Goal: Navigation & Orientation: Find specific page/section

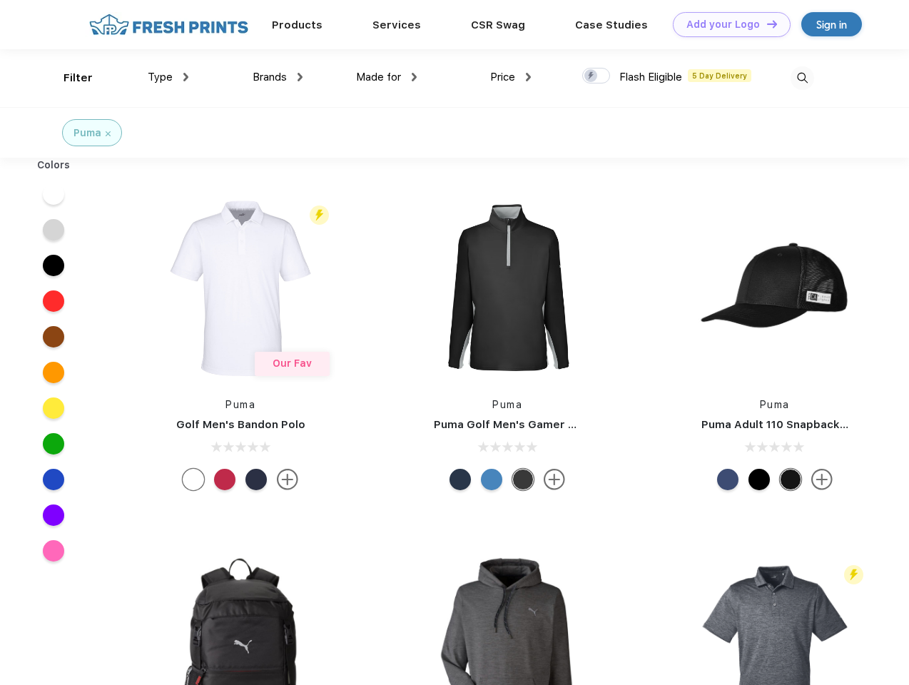
scroll to position [1, 0]
click at [726, 24] on link "Add your Logo Design Tool" at bounding box center [731, 24] width 118 height 25
click at [0, 0] on div "Design Tool" at bounding box center [0, 0] width 0 height 0
click at [765, 24] on link "Add your Logo Design Tool" at bounding box center [731, 24] width 118 height 25
click at [68, 78] on div "Filter" at bounding box center [77, 78] width 29 height 16
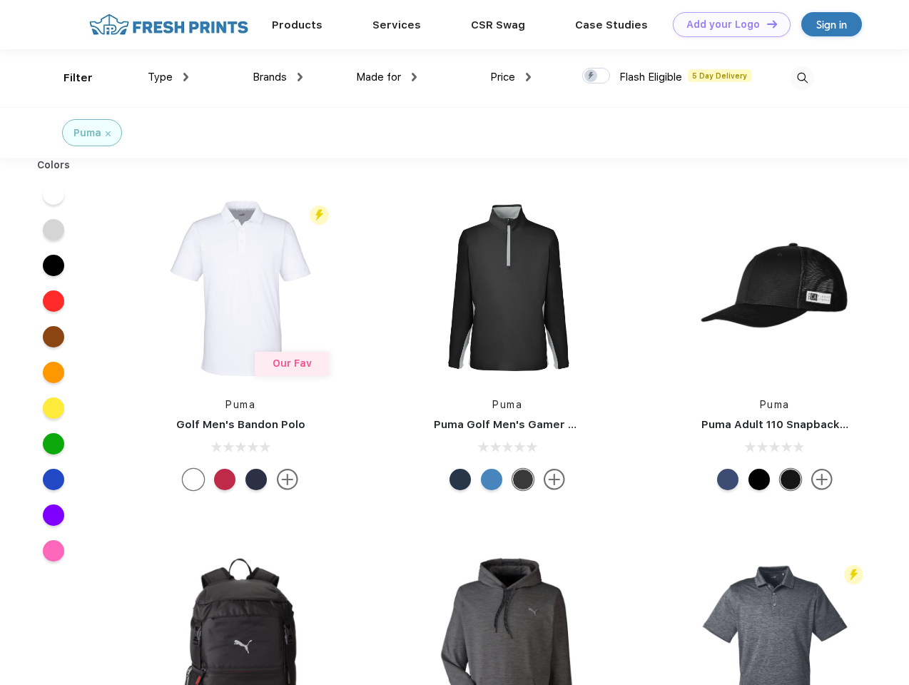
click at [168, 77] on span "Type" at bounding box center [160, 77] width 25 height 13
click at [277, 77] on span "Brands" at bounding box center [269, 77] width 34 height 13
click at [387, 77] on span "Made for" at bounding box center [378, 77] width 45 height 13
click at [511, 77] on span "Price" at bounding box center [502, 77] width 25 height 13
click at [596, 76] on div at bounding box center [596, 76] width 28 height 16
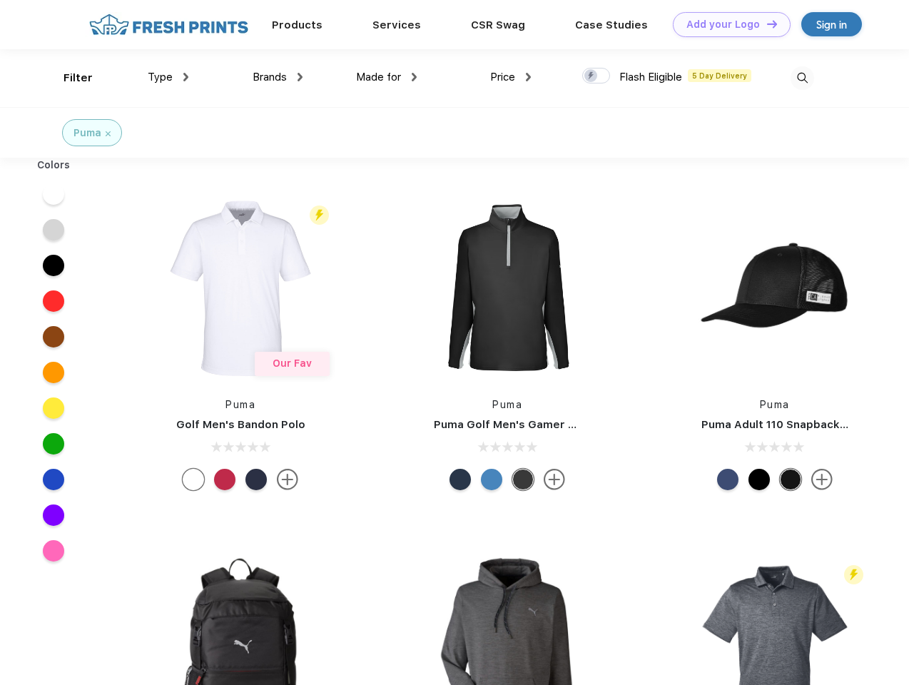
click at [591, 76] on input "checkbox" at bounding box center [586, 71] width 9 height 9
click at [802, 78] on img at bounding box center [802, 78] width 24 height 24
